Goal: Information Seeking & Learning: Learn about a topic

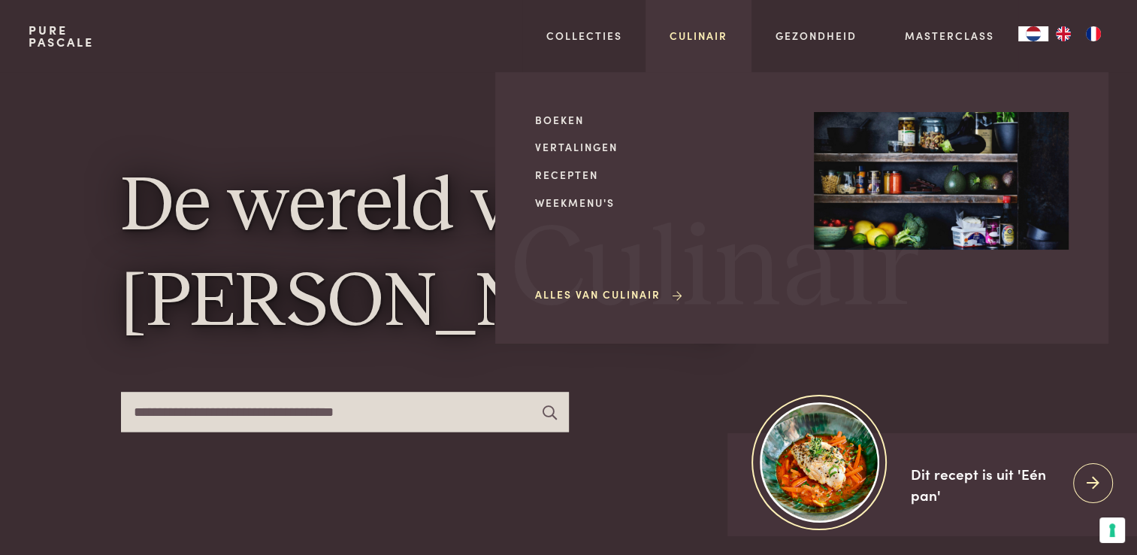
click at [705, 29] on link "Culinair" at bounding box center [699, 36] width 58 height 16
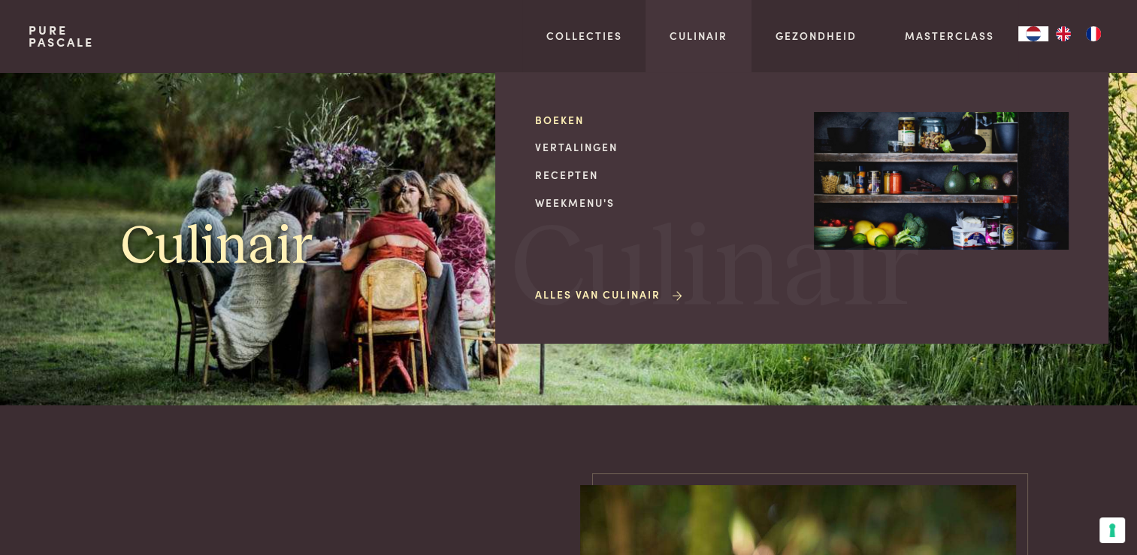
click at [559, 118] on link "Boeken" at bounding box center [662, 120] width 255 height 16
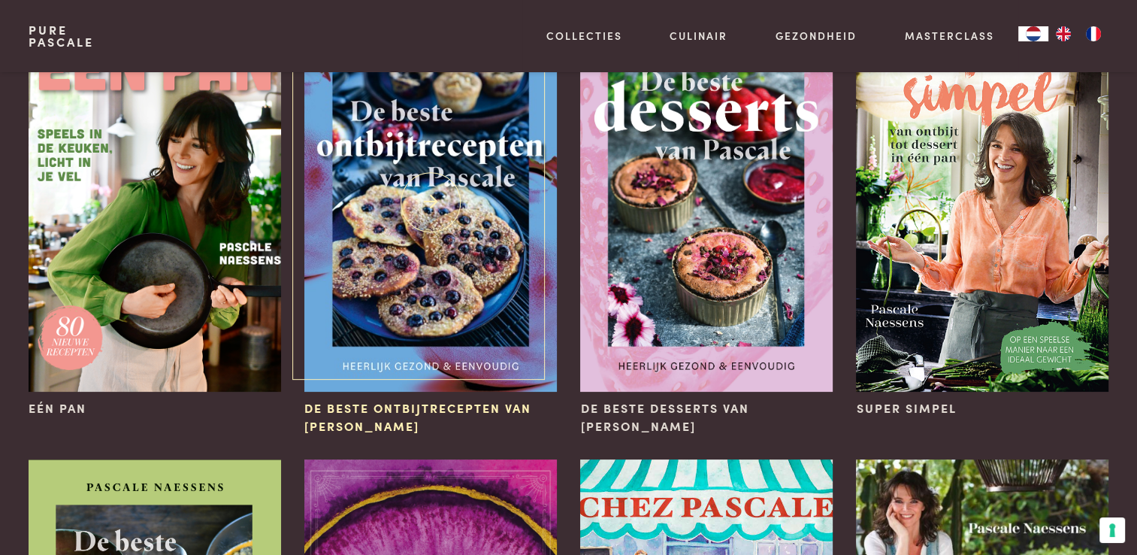
scroll to position [150, 0]
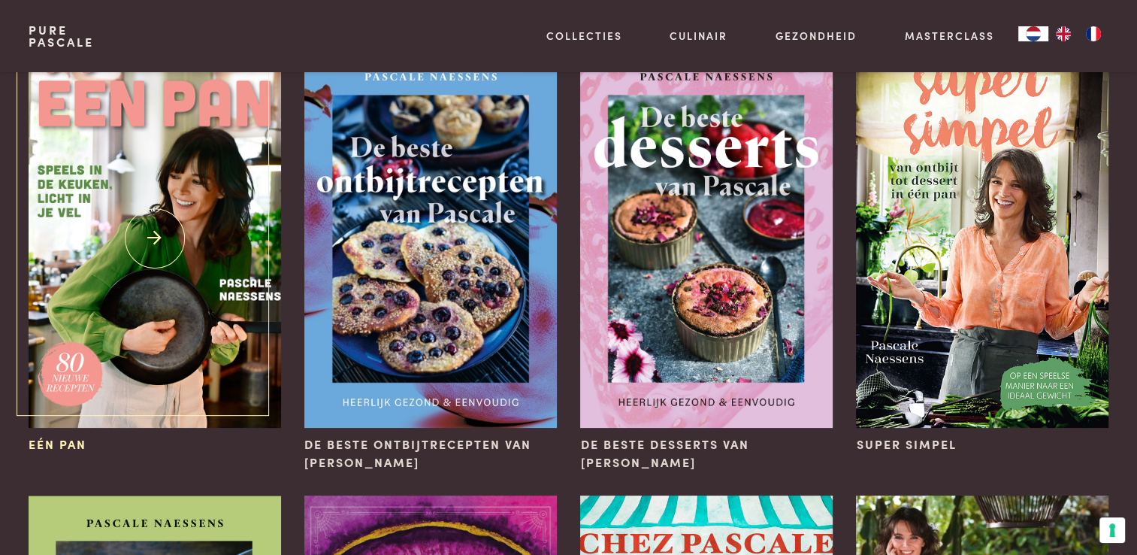
click at [126, 215] on img at bounding box center [155, 239] width 252 height 378
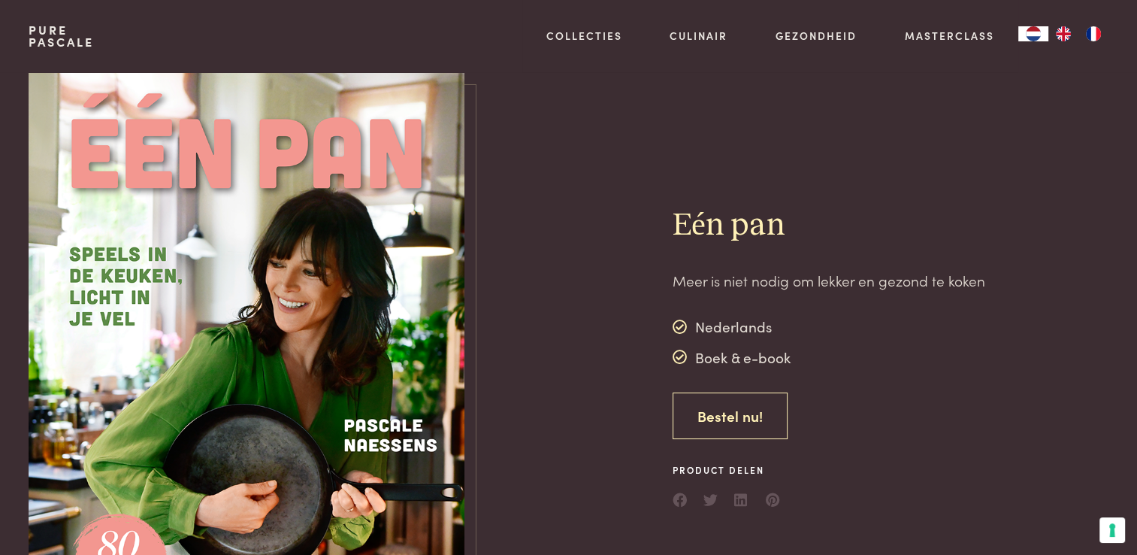
click at [735, 413] on link "Bestel nu!" at bounding box center [730, 415] width 115 height 47
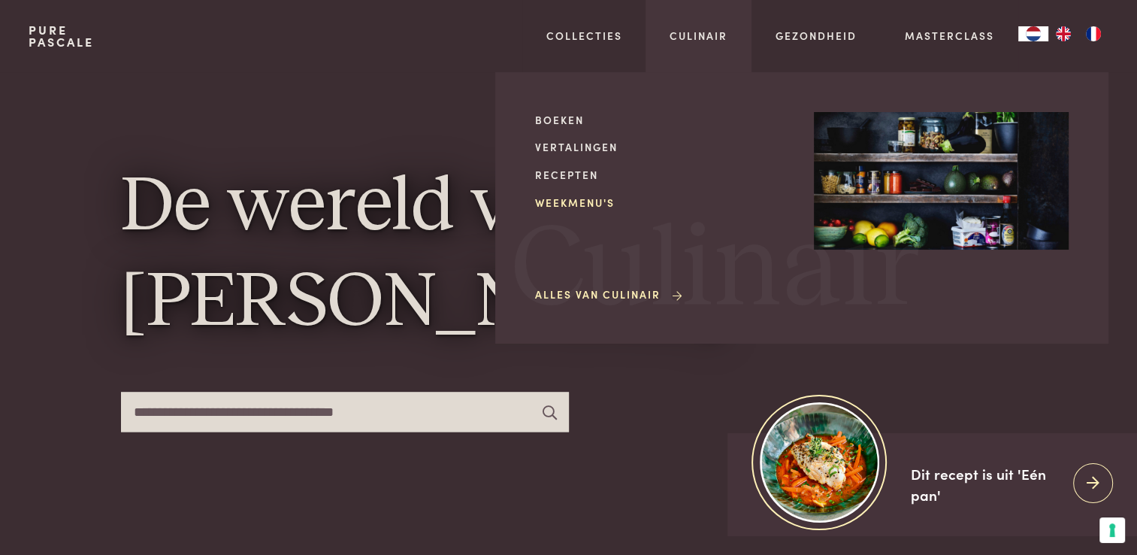
click at [590, 203] on link "Weekmenu's" at bounding box center [662, 203] width 255 height 16
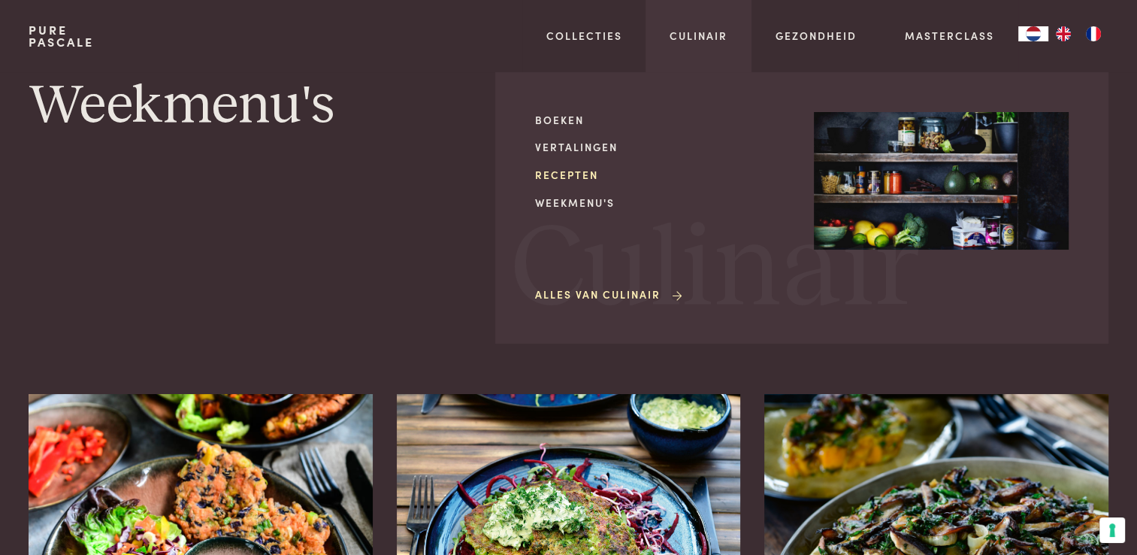
click at [555, 170] on link "Recepten" at bounding box center [662, 175] width 255 height 16
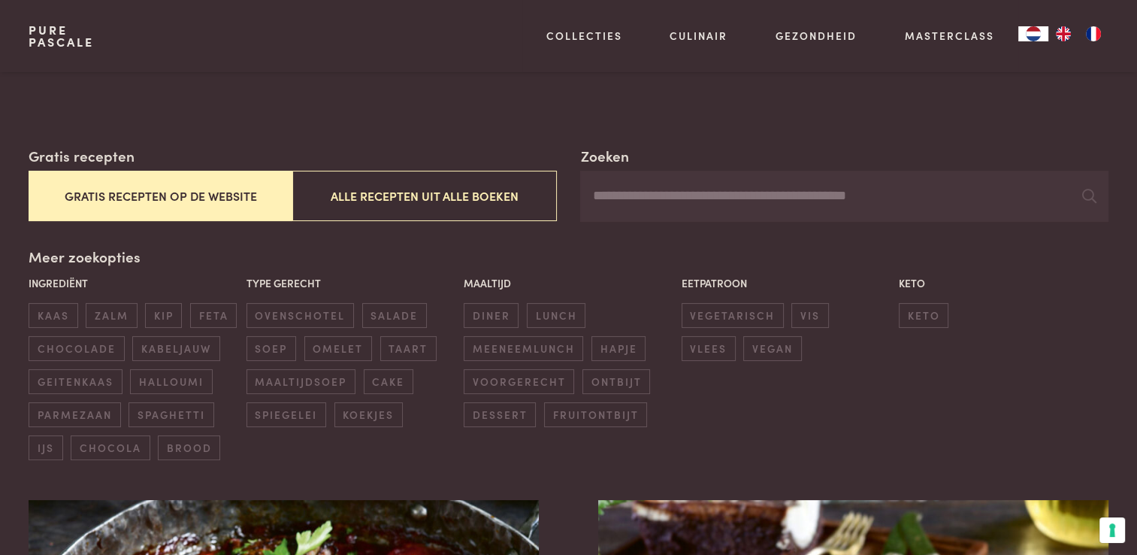
scroll to position [225, 0]
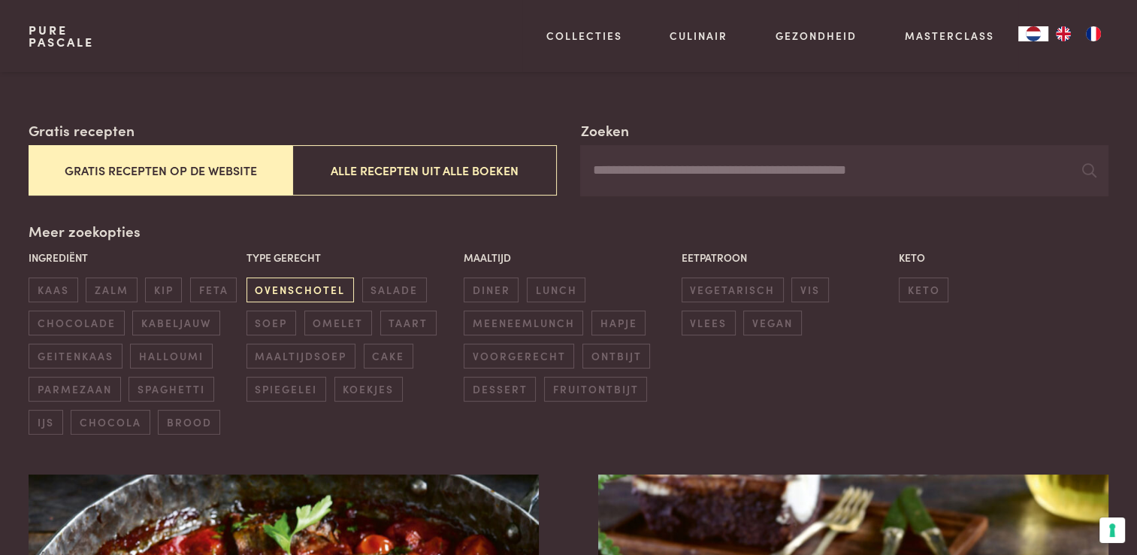
click at [295, 284] on span "ovenschotel" at bounding box center [300, 289] width 107 height 25
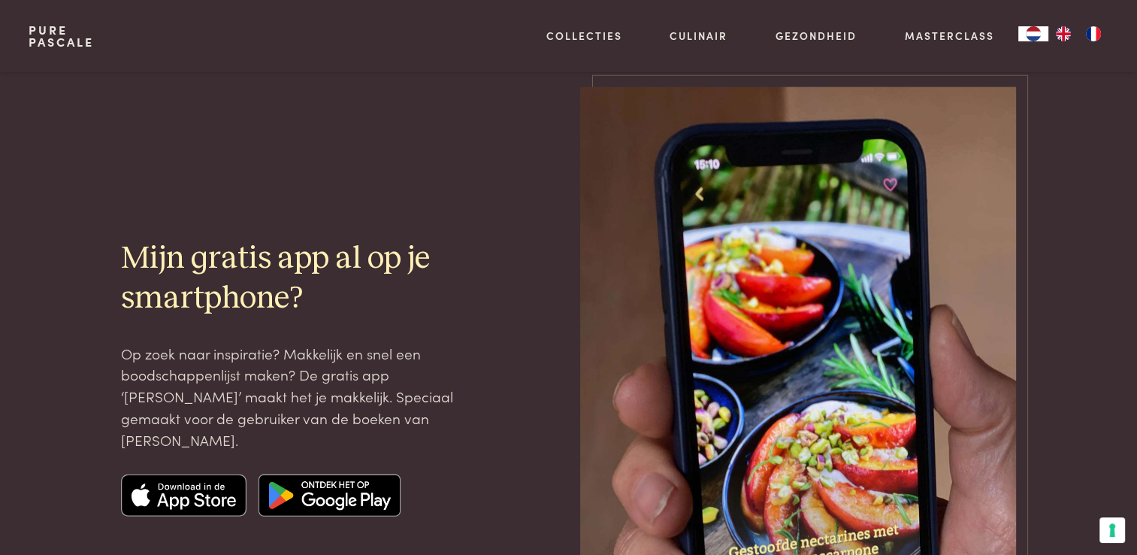
scroll to position [3502, 0]
